Goal: Transaction & Acquisition: Obtain resource

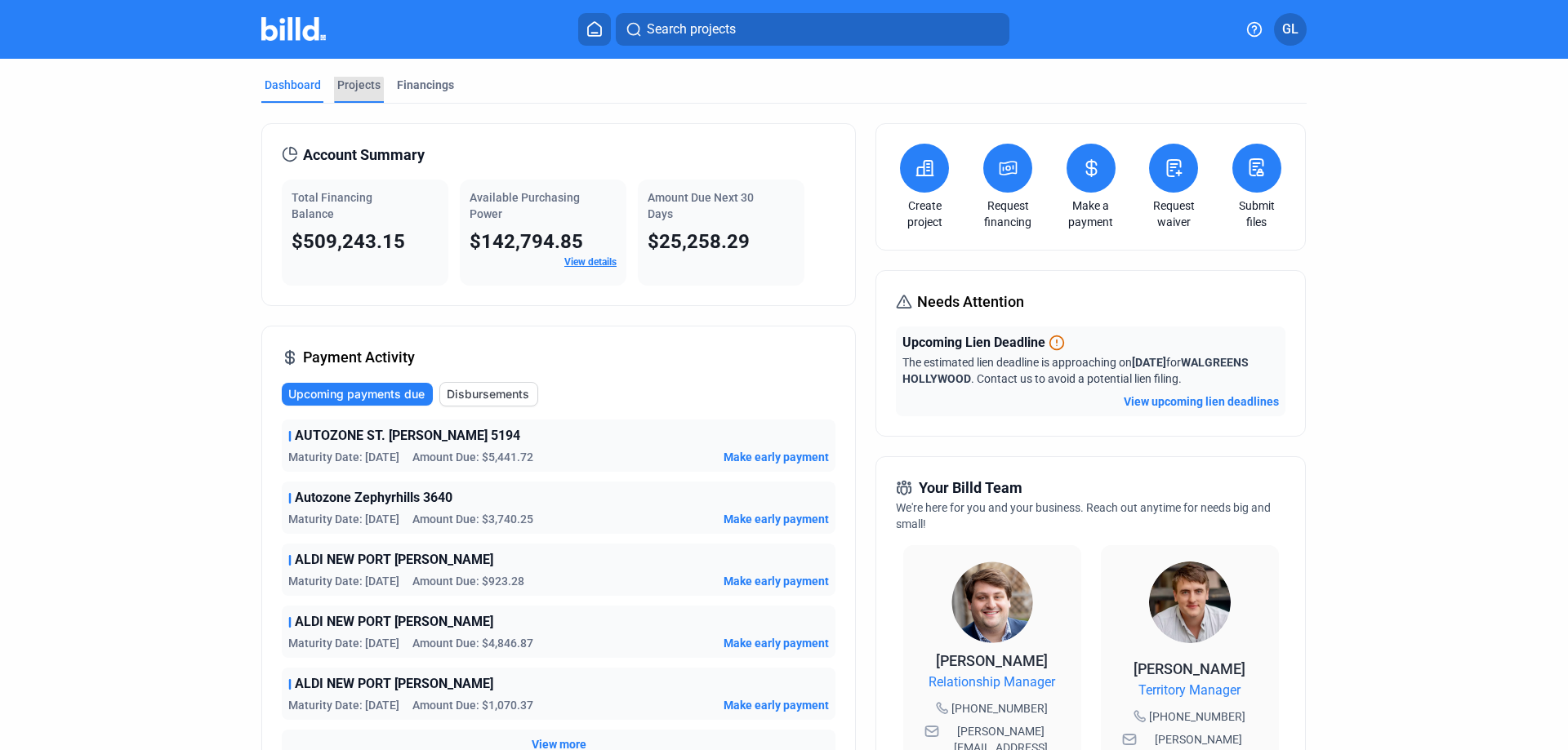
click at [353, 90] on div "Projects" at bounding box center [359, 85] width 43 height 16
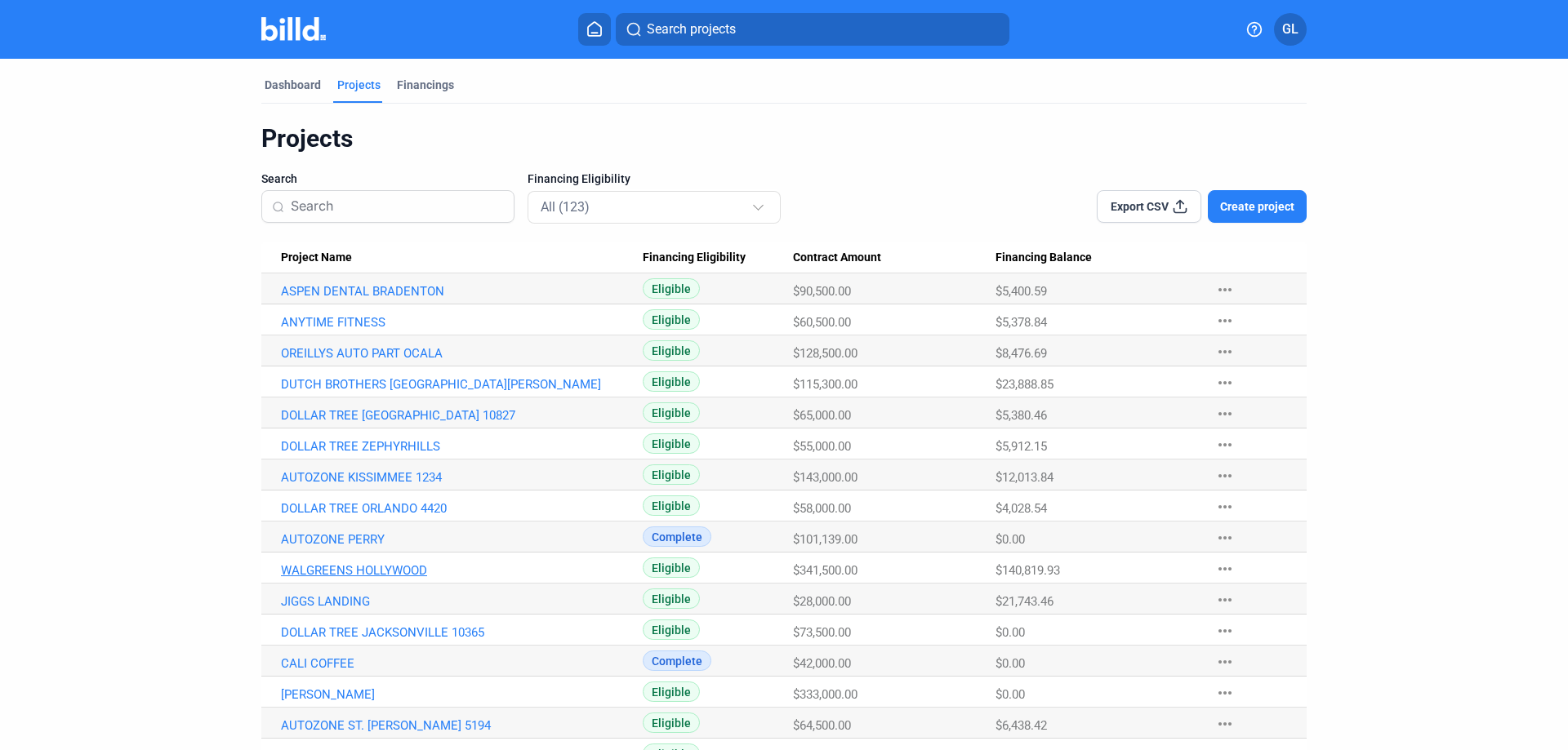
drag, startPoint x: 332, startPoint y: 569, endPoint x: 376, endPoint y: 577, distance: 44.7
click at [331, 569] on link "WALGREENS HOLLYWOOD" at bounding box center [462, 570] width 362 height 15
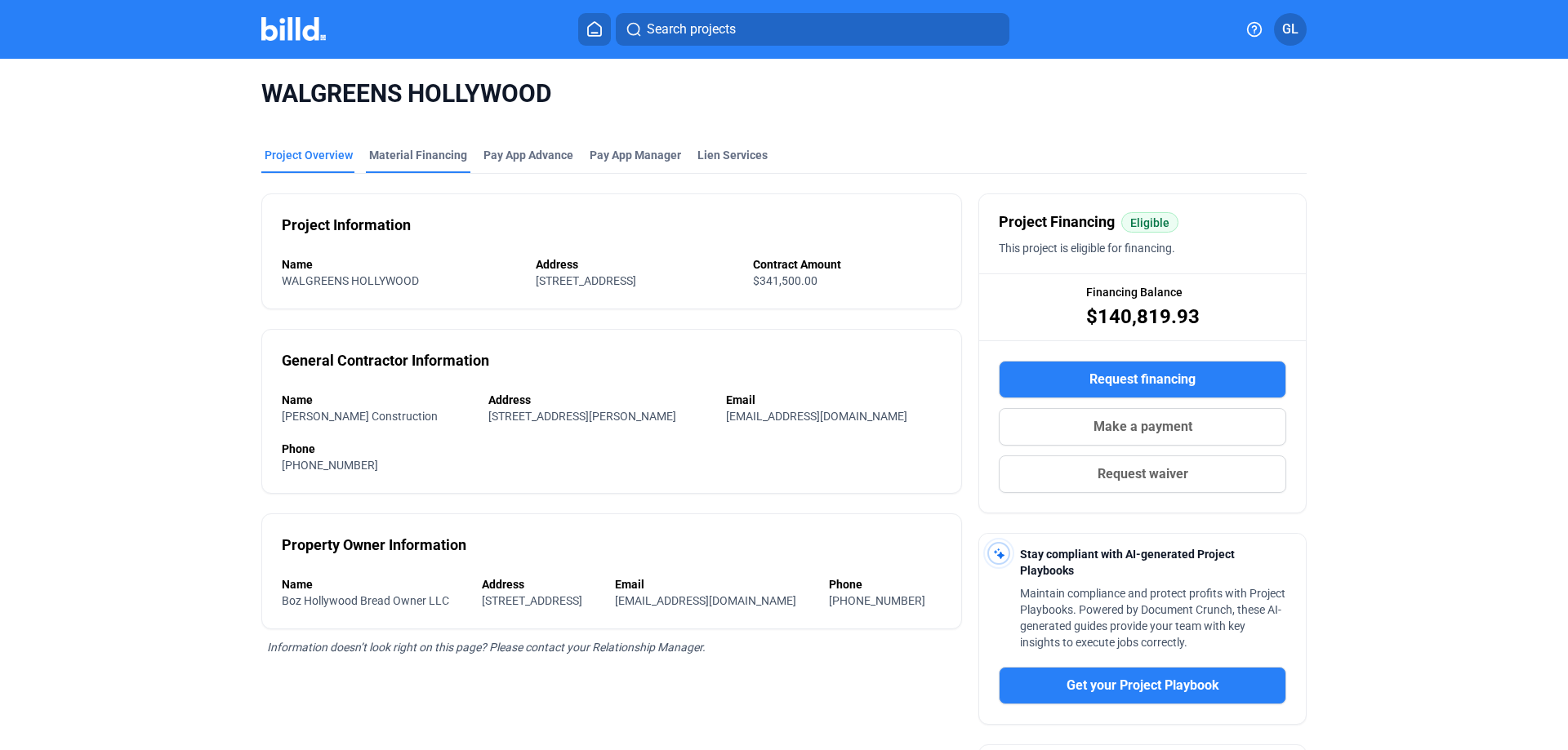
click at [413, 152] on div "Material Financing" at bounding box center [418, 155] width 98 height 16
